Goal: Navigation & Orientation: Find specific page/section

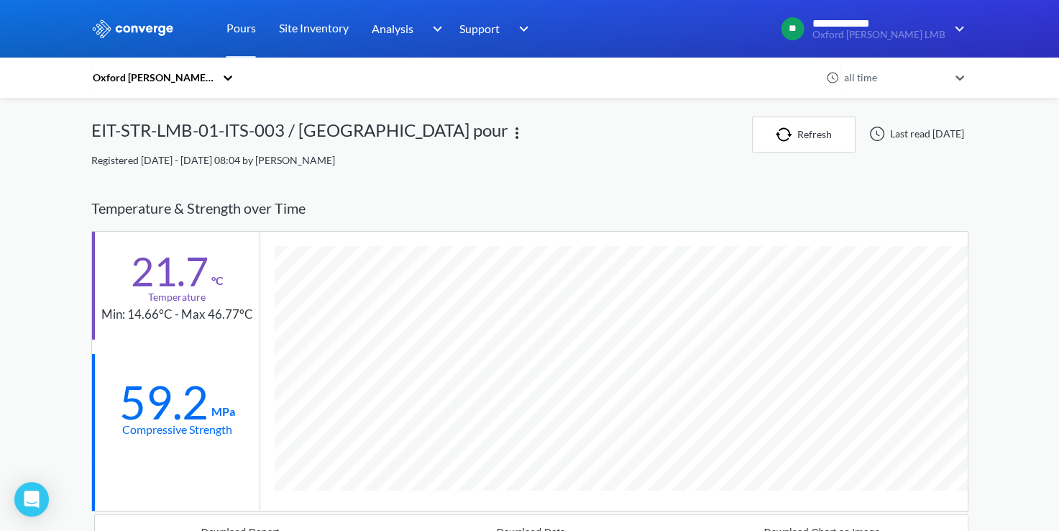
scroll to position [964, 877]
click at [236, 30] on link "Pours" at bounding box center [241, 29] width 29 height 58
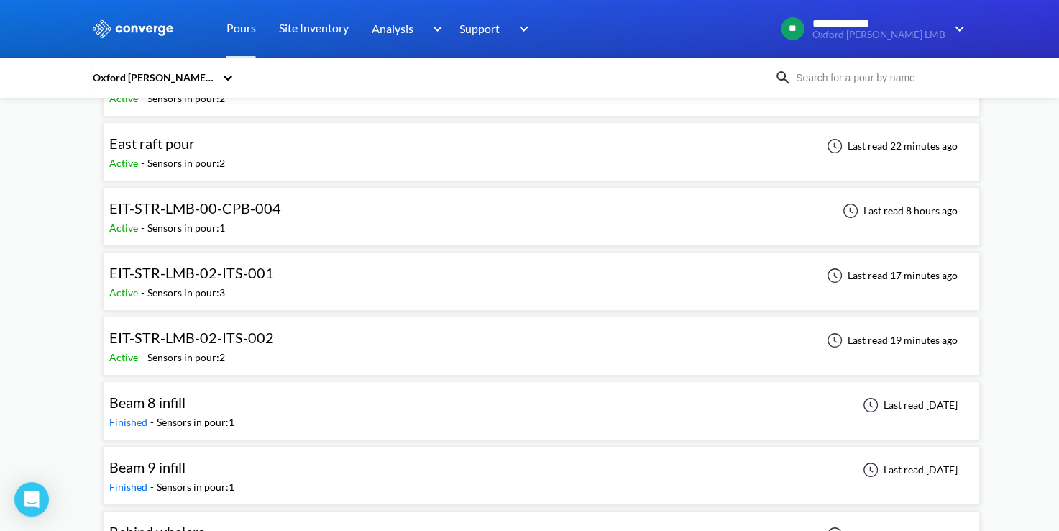
scroll to position [144, 0]
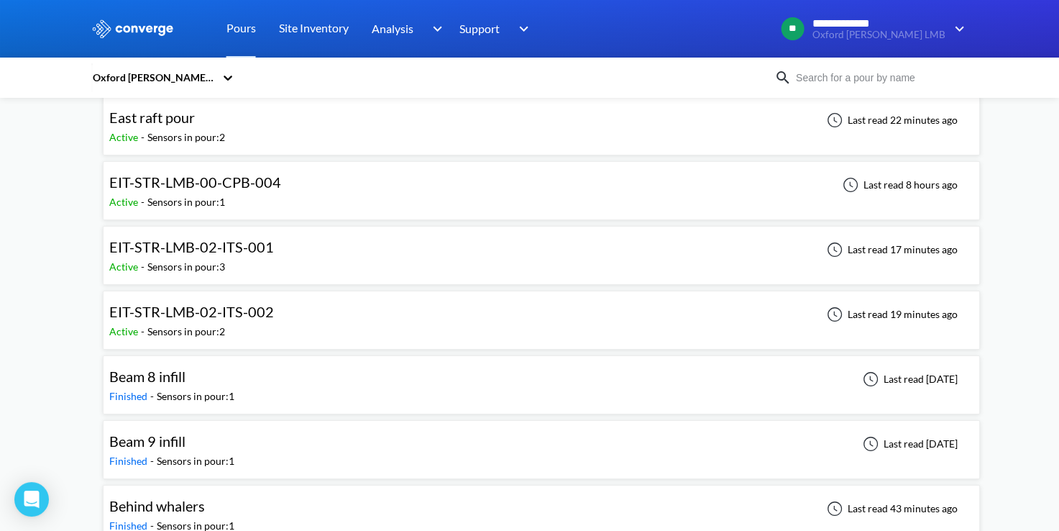
click at [239, 248] on span "EIT-STR-LMB-02-ITS-001" at bounding box center [191, 246] width 165 height 17
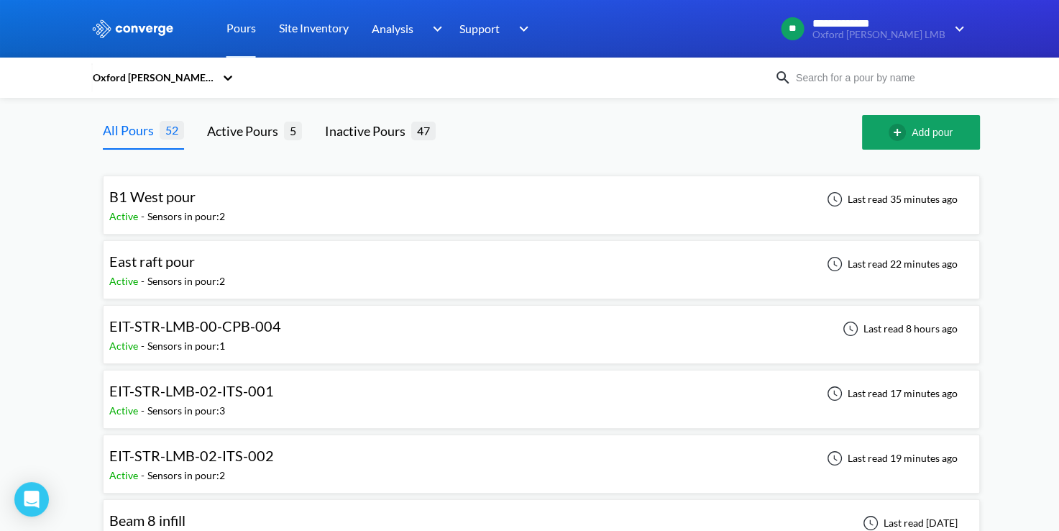
click at [242, 459] on span "EIT-STR-LMB-02-ITS-002" at bounding box center [191, 455] width 165 height 17
click at [256, 401] on div "EIT-STR-LMB-02-ITS-001" at bounding box center [191, 391] width 165 height 22
